Goal: Information Seeking & Learning: Learn about a topic

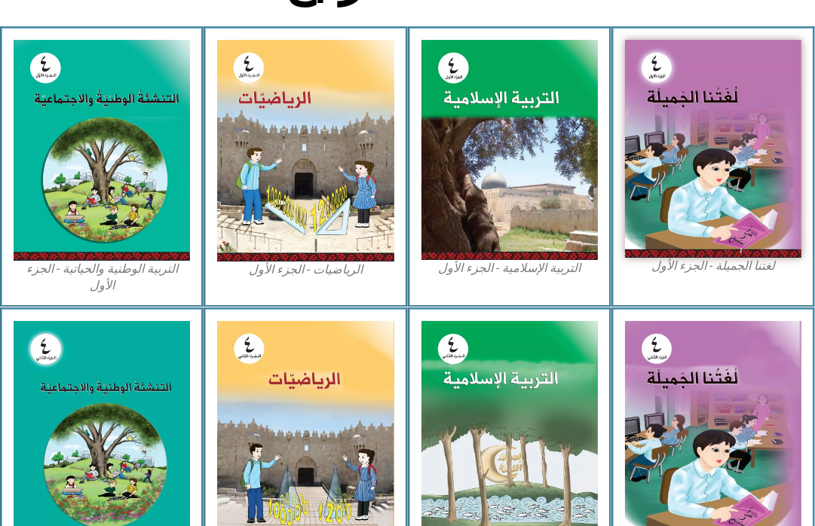
scroll to position [418, 0]
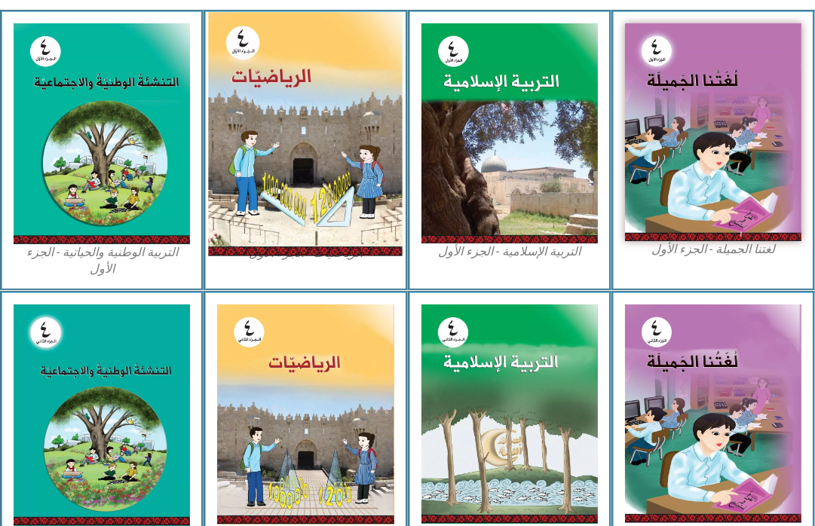
click at [305, 213] on img at bounding box center [306, 134] width 194 height 243
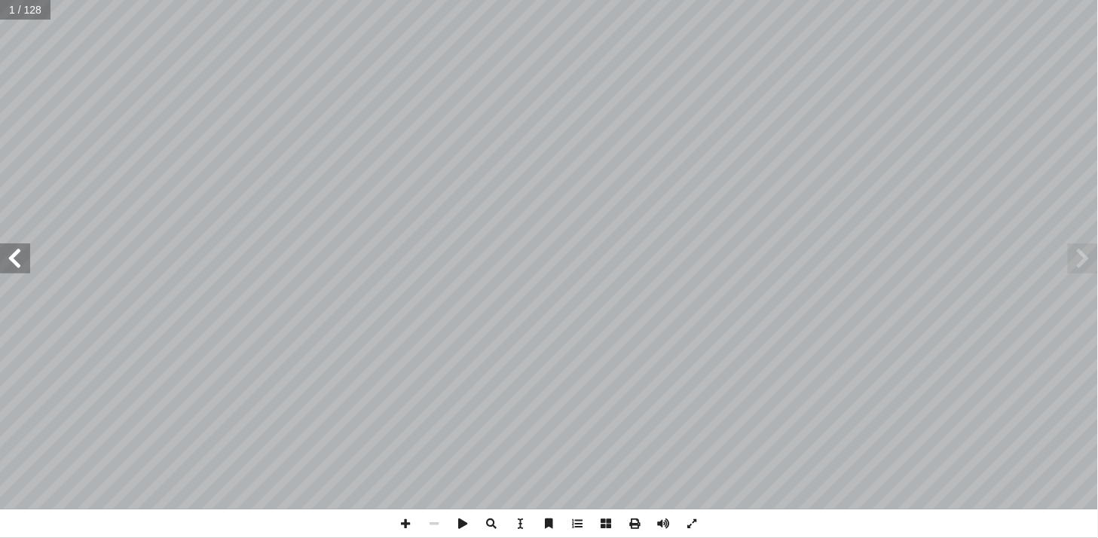
click at [10, 272] on span at bounding box center [15, 258] width 30 height 30
click at [18, 262] on span at bounding box center [15, 258] width 30 height 30
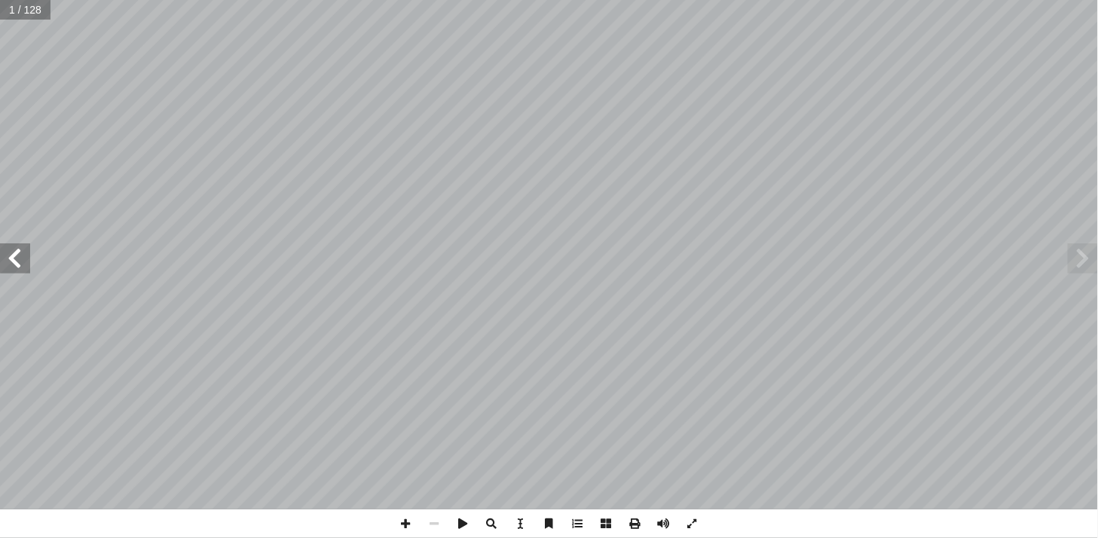
click at [18, 262] on span at bounding box center [15, 258] width 30 height 30
click at [19, 261] on span at bounding box center [15, 258] width 30 height 30
click at [28, 264] on span at bounding box center [15, 258] width 30 height 30
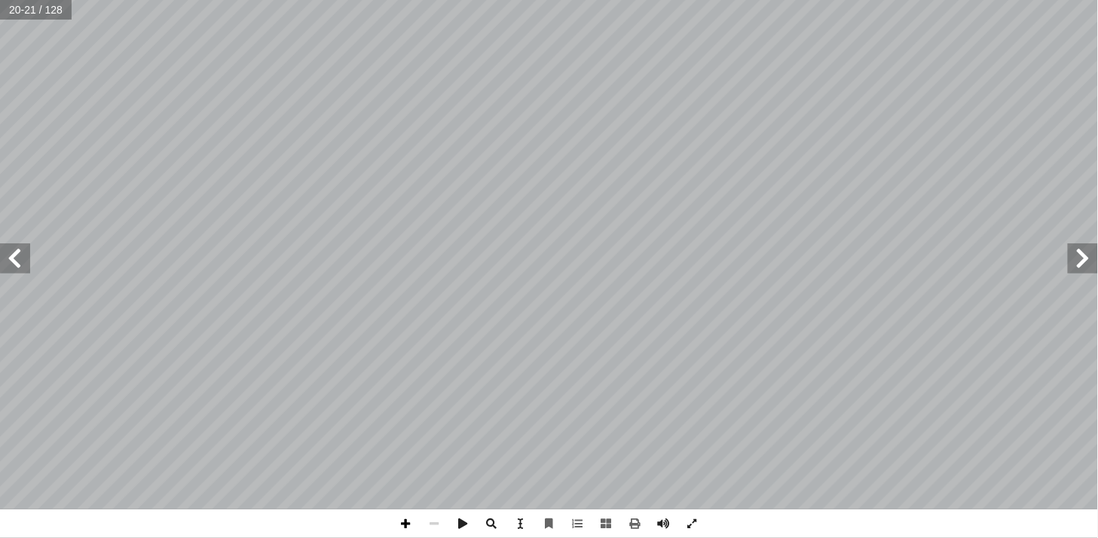
click at [403, 525] on span at bounding box center [406, 524] width 29 height 29
click at [413, 525] on span at bounding box center [406, 524] width 29 height 29
click at [826, 0] on html "الصفحة الرئيسية الصف الأول الصف الثاني الصف الثالث الصف الرابع الصف الخامس الصف…" at bounding box center [549, 68] width 1098 height 137
click at [620, 137] on html "الصفحة الرئيسية الصف الأول الصف الثاني الصف الثالث الصف الرابع الصف الخامس الصف…" at bounding box center [549, 68] width 1098 height 137
click at [826, 268] on span at bounding box center [1083, 258] width 30 height 30
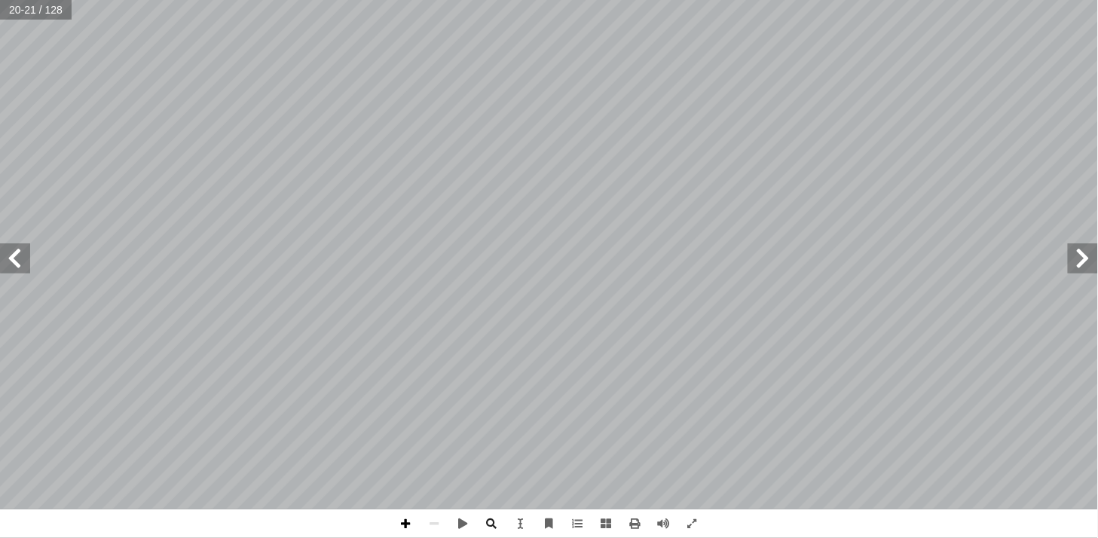
click at [404, 524] on span at bounding box center [406, 524] width 29 height 29
click at [10, 259] on span at bounding box center [15, 258] width 30 height 30
click at [15, 272] on span at bounding box center [15, 258] width 30 height 30
click at [826, 265] on span at bounding box center [1083, 258] width 30 height 30
click at [826, 260] on span at bounding box center [1083, 258] width 30 height 30
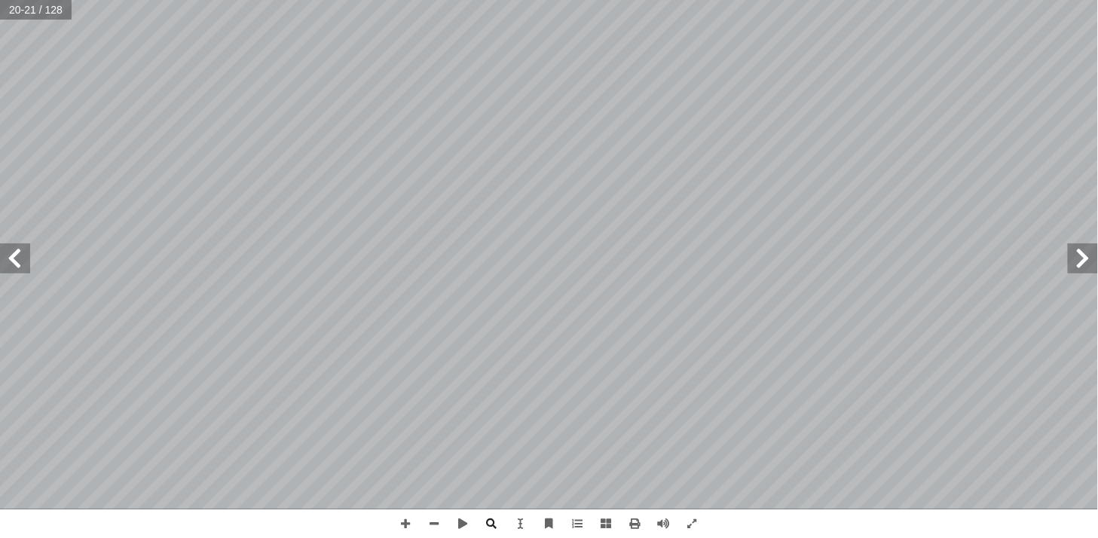
click at [826, 262] on span at bounding box center [1083, 258] width 30 height 30
click at [18, 254] on span at bounding box center [15, 258] width 30 height 30
click at [12, 265] on span at bounding box center [15, 258] width 30 height 30
click at [409, 518] on span at bounding box center [406, 524] width 29 height 29
